Goal: Information Seeking & Learning: Learn about a topic

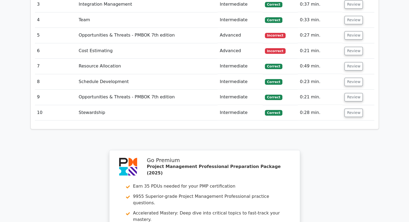
scroll to position [683, 0]
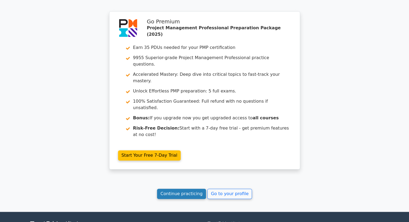
click at [192, 189] on link "Continue practicing" at bounding box center [181, 194] width 49 height 10
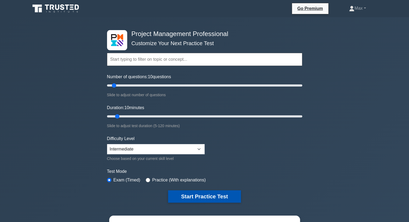
click at [213, 197] on button "Start Practice Test" at bounding box center [204, 196] width 73 height 12
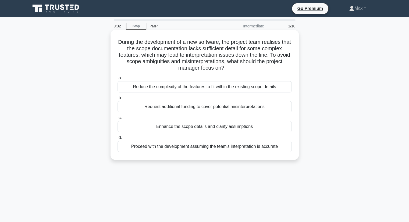
click at [270, 128] on div "Enhance the scope details and clarify assumptions" at bounding box center [205, 126] width 174 height 11
click at [118, 120] on input "c. Enhance the scope details and clarify assumptions" at bounding box center [118, 117] width 0 height 3
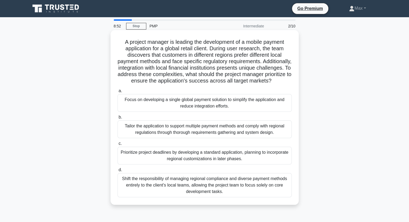
click at [279, 138] on div "Tailor the application to support multiple payment methods and comply with regi…" at bounding box center [205, 130] width 174 height 18
click at [118, 119] on input "b. Tailor the application to support multiple payment methods and comply with r…" at bounding box center [118, 117] width 0 height 3
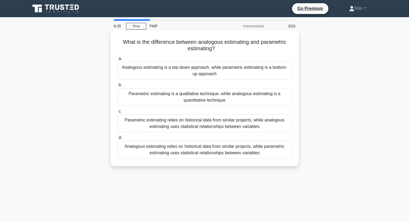
click at [260, 155] on div "Analogous estimating relies on historical data from similar projects, while par…" at bounding box center [205, 150] width 174 height 18
click at [118, 140] on input "d. Analogous estimating relies on historical data from similar projects, while …" at bounding box center [118, 137] width 0 height 3
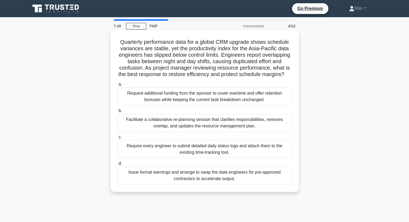
click at [274, 131] on div "Facilitate a collaborative re-planning session that clarifies responsibilities,…" at bounding box center [205, 123] width 174 height 18
click at [118, 113] on input "b. Facilitate a collaborative re-planning session that clarifies responsibiliti…" at bounding box center [118, 110] width 0 height 3
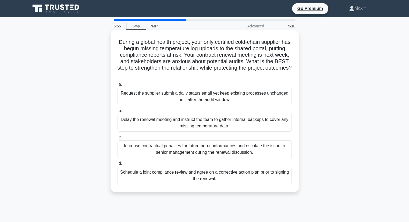
click at [258, 178] on div "Schedule a joint compliance review and agree on a corrective action plan prior …" at bounding box center [205, 176] width 174 height 18
click at [118, 165] on input "d. Schedule a joint compliance review and agree on a corrective action plan pri…" at bounding box center [118, 163] width 0 height 3
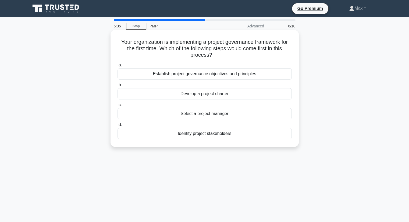
click at [263, 75] on div "Establish project governance objectives and principles" at bounding box center [205, 73] width 174 height 11
click at [118, 67] on input "a. Establish project governance objectives and principles" at bounding box center [118, 64] width 0 height 3
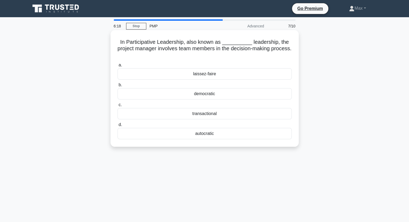
click at [230, 94] on div "democratic" at bounding box center [205, 93] width 174 height 11
click at [118, 87] on input "b. democratic" at bounding box center [118, 84] width 0 height 3
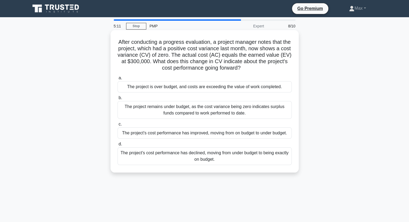
click at [256, 155] on div "The project's cost performance has declined, moving from under budget to being …" at bounding box center [205, 156] width 174 height 18
click at [118, 146] on input "d. The project's cost performance has declined, moving from under budget to bei…" at bounding box center [118, 144] width 0 height 3
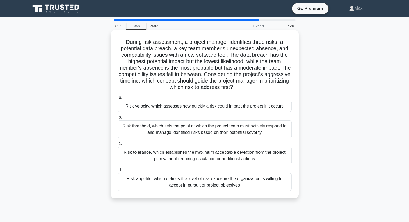
click at [254, 183] on div "Risk appetite, which defines the level of risk exposure the organization is wil…" at bounding box center [205, 182] width 174 height 18
click at [118, 172] on input "d. Risk appetite, which defines the level of risk exposure the organization is …" at bounding box center [118, 169] width 0 height 3
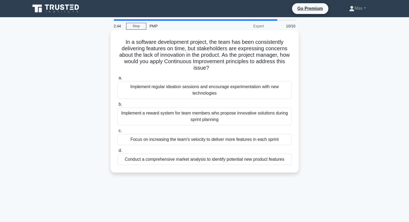
click at [261, 160] on div "Conduct a comprehensive market analysis to identify potential new product featu…" at bounding box center [205, 159] width 174 height 11
click at [118, 153] on input "d. Conduct a comprehensive market analysis to identify potential new product fe…" at bounding box center [118, 150] width 0 height 3
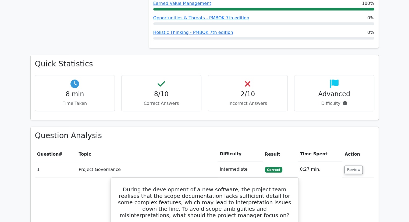
scroll to position [404, 0]
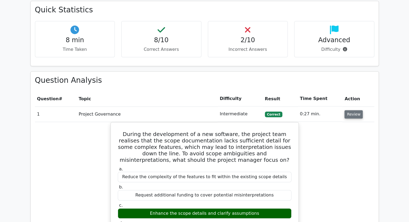
click at [350, 110] on button "Review" at bounding box center [354, 114] width 18 height 8
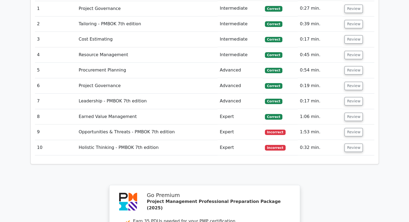
scroll to position [511, 0]
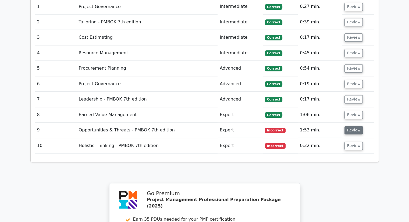
click at [355, 126] on button "Review" at bounding box center [354, 130] width 18 height 8
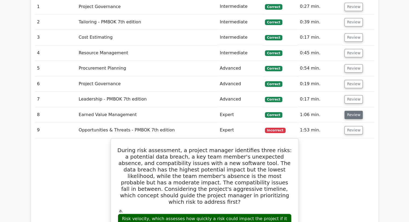
click at [349, 111] on button "Review" at bounding box center [354, 115] width 18 height 8
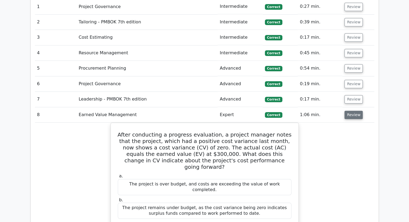
click at [350, 111] on button "Review" at bounding box center [354, 115] width 18 height 8
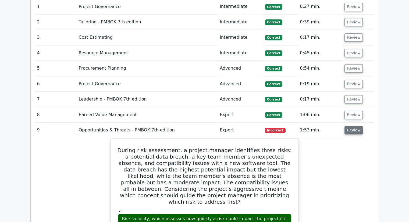
click at [352, 126] on button "Review" at bounding box center [354, 130] width 18 height 8
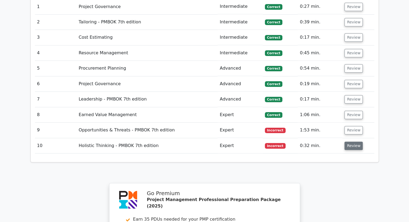
click at [352, 142] on button "Review" at bounding box center [354, 146] width 18 height 8
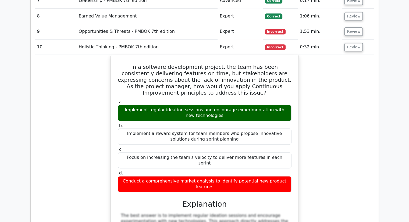
scroll to position [619, 0]
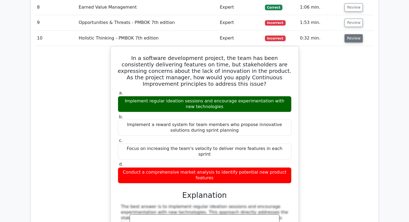
click at [358, 34] on button "Review" at bounding box center [354, 38] width 18 height 8
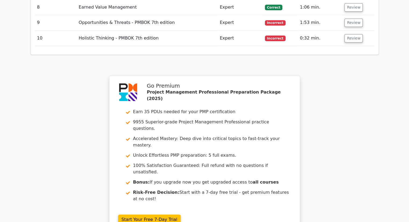
scroll to position [430, 0]
